Goal: Task Accomplishment & Management: Manage account settings

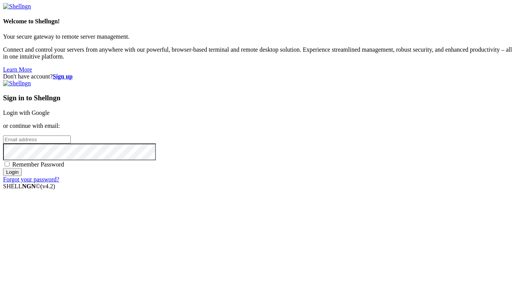
type input "[EMAIL_ADDRESS][DOMAIN_NAME]"
click at [50, 109] on link "Login with Google" at bounding box center [26, 112] width 47 height 7
type input "[EMAIL_ADDRESS][DOMAIN_NAME]"
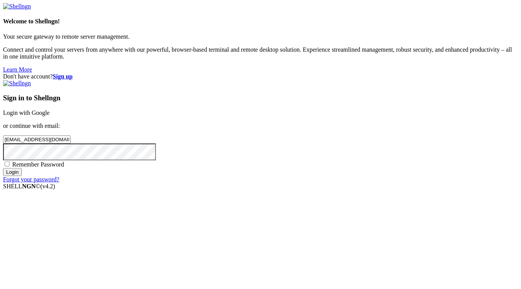
click at [50, 109] on link "Login with Google" at bounding box center [26, 112] width 47 height 7
